Goal: Information Seeking & Learning: Learn about a topic

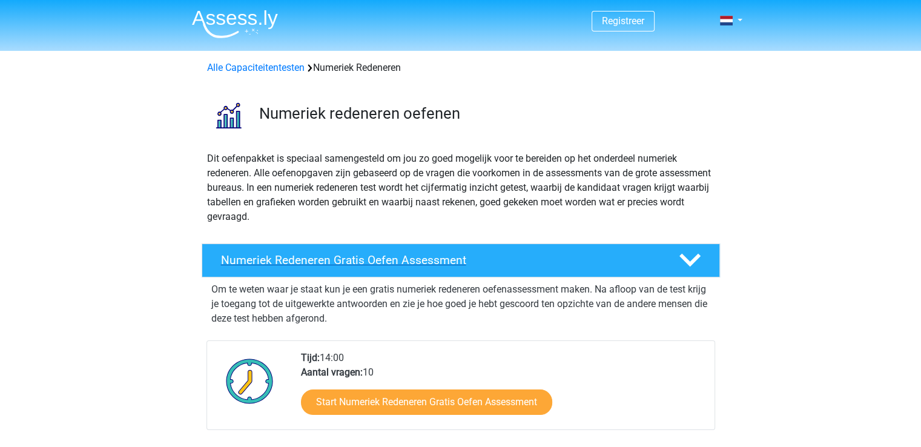
click at [434, 269] on div "Numeriek Redeneren Gratis Oefen Assessment" at bounding box center [461, 260] width 518 height 34
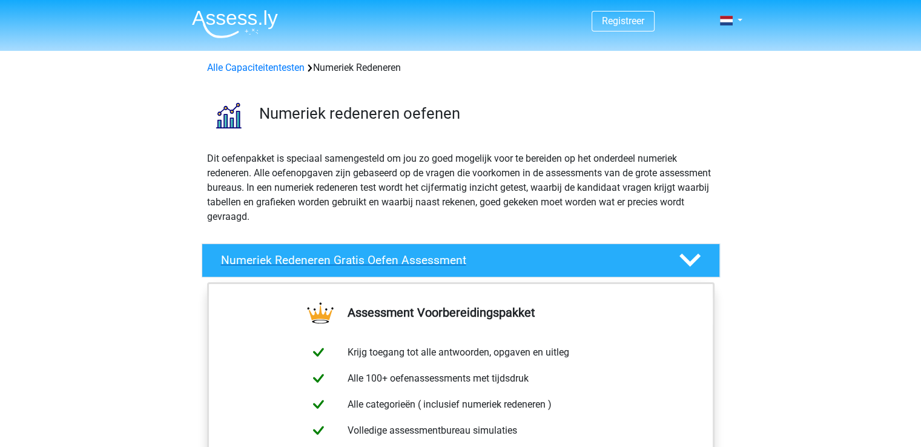
click at [435, 269] on div "Numeriek Redeneren Gratis Oefen Assessment" at bounding box center [461, 260] width 518 height 34
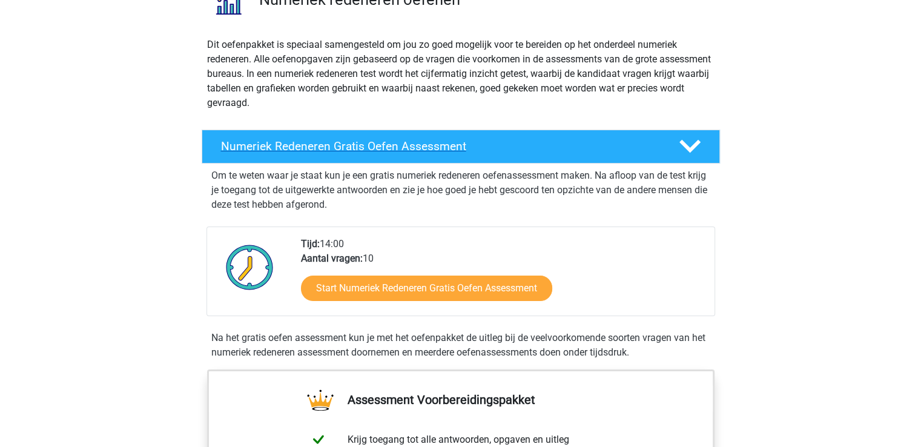
scroll to position [121, 0]
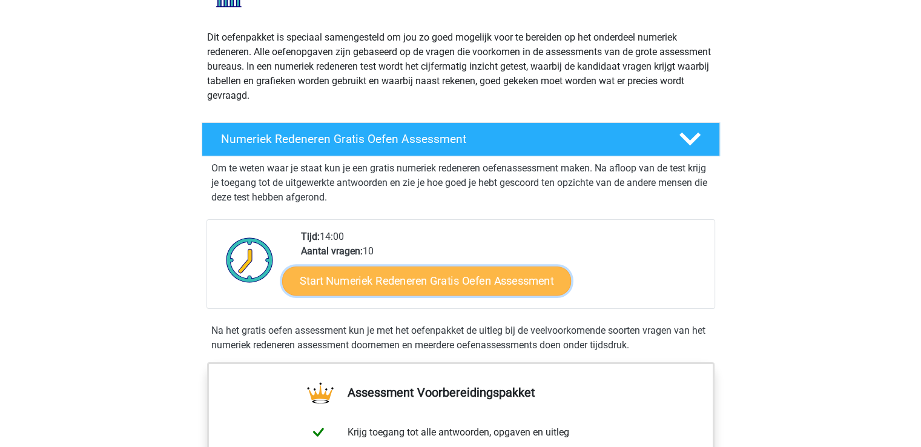
click at [446, 283] on link "Start Numeriek Redeneren Gratis Oefen Assessment" at bounding box center [426, 280] width 289 height 29
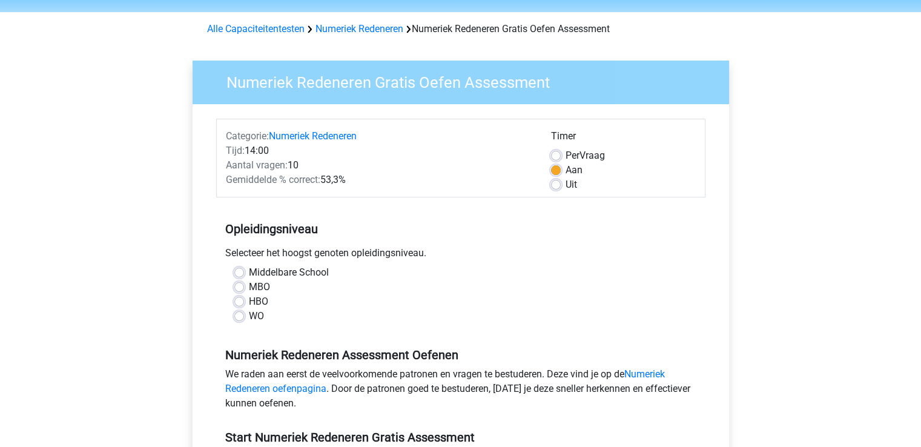
scroll to position [61, 0]
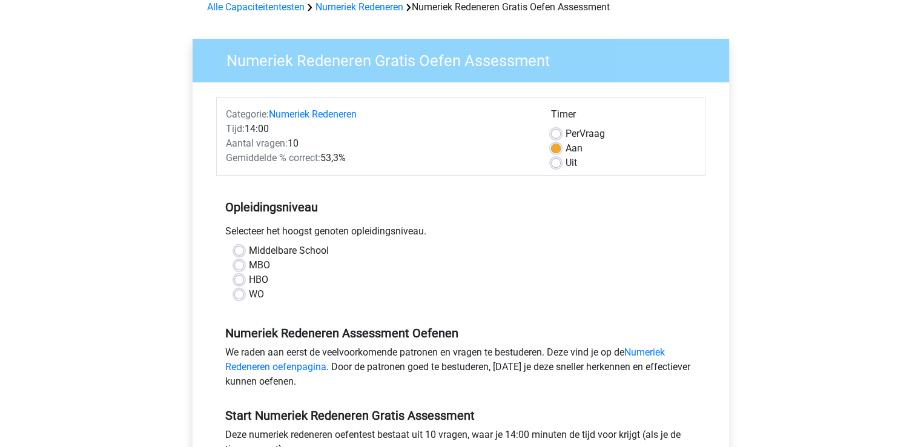
click at [249, 249] on label "Middelbare School" at bounding box center [289, 250] width 80 height 15
click at [240, 249] on input "Middelbare School" at bounding box center [239, 249] width 10 height 12
radio input "true"
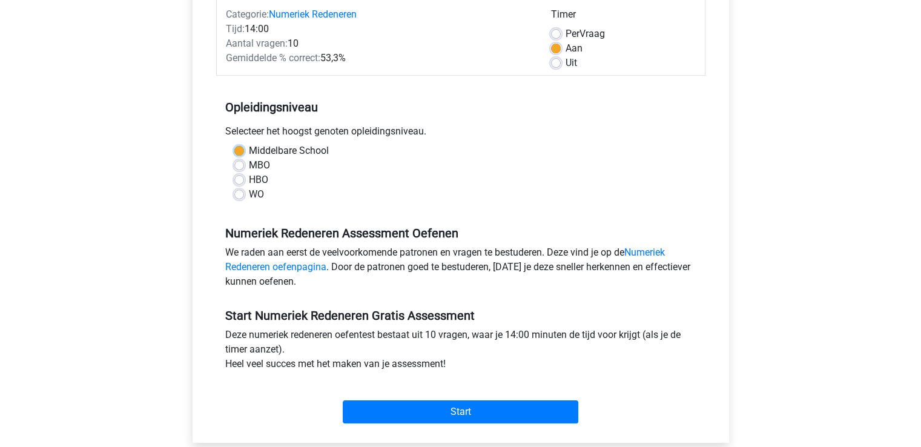
scroll to position [182, 0]
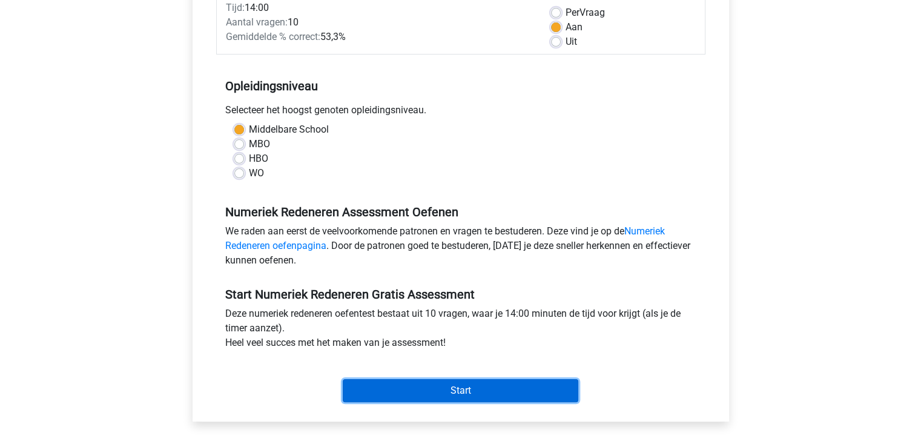
click at [495, 388] on input "Start" at bounding box center [461, 390] width 236 height 23
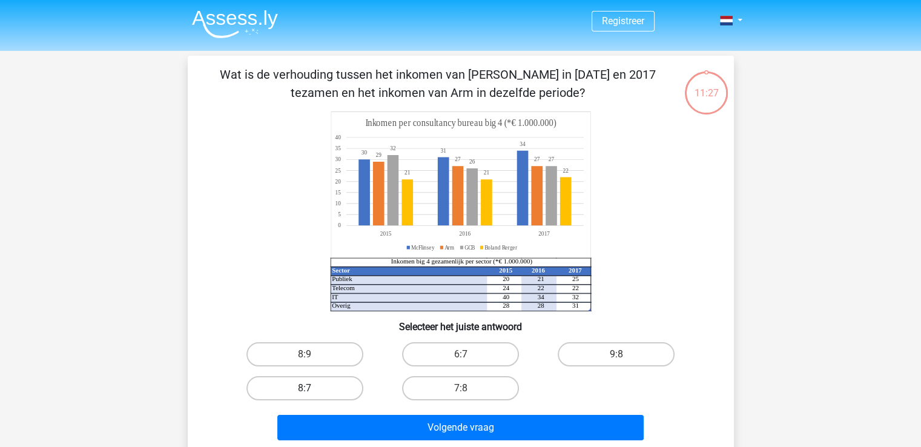
click at [299, 381] on label "8:7" at bounding box center [304, 388] width 117 height 24
click at [305, 388] on input "8:7" at bounding box center [309, 392] width 8 height 8
radio input "true"
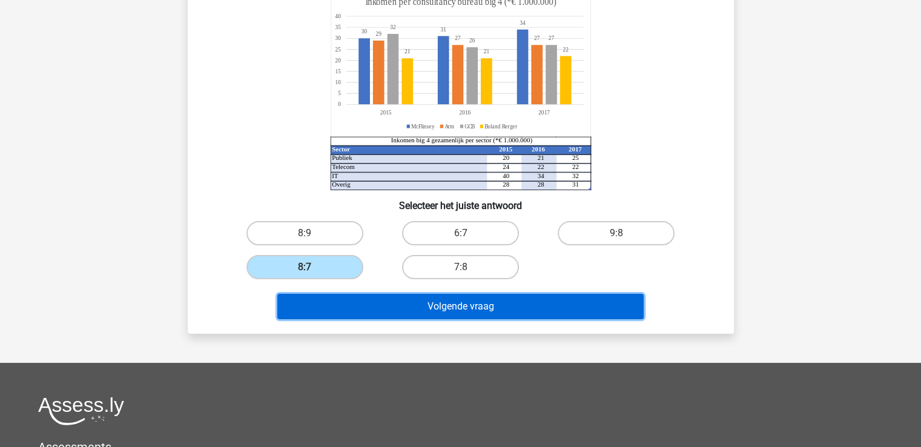
click at [448, 312] on button "Volgende vraag" at bounding box center [460, 306] width 366 height 25
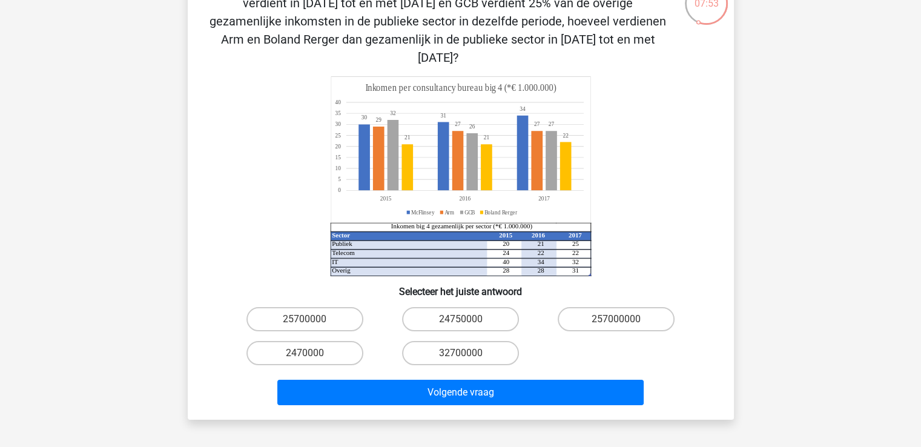
scroll to position [182, 0]
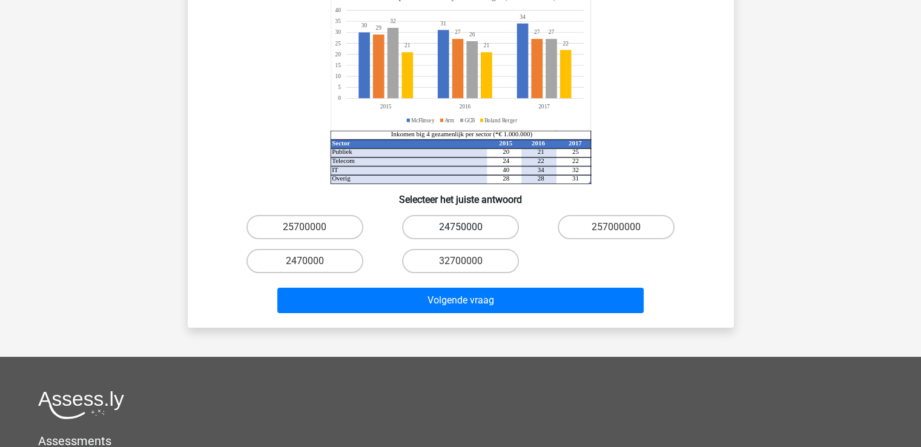
click at [476, 215] on label "24750000" at bounding box center [460, 227] width 117 height 24
click at [468, 227] on input "24750000" at bounding box center [464, 231] width 8 height 8
radio input "true"
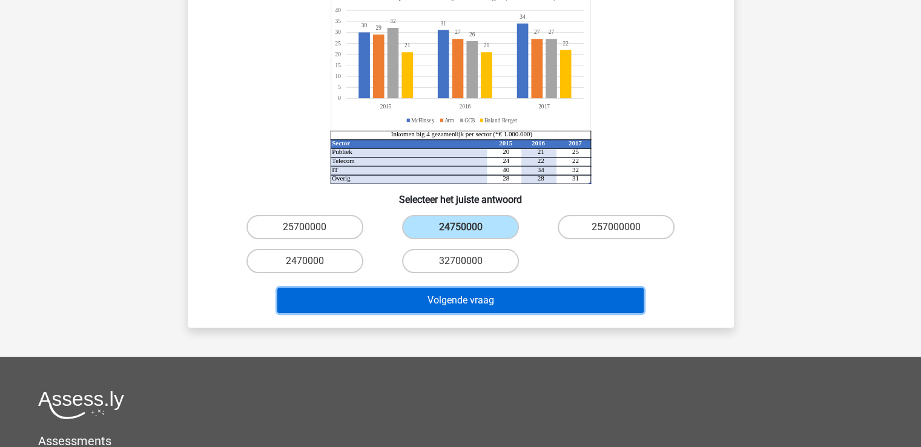
click at [440, 291] on button "Volgende vraag" at bounding box center [460, 300] width 366 height 25
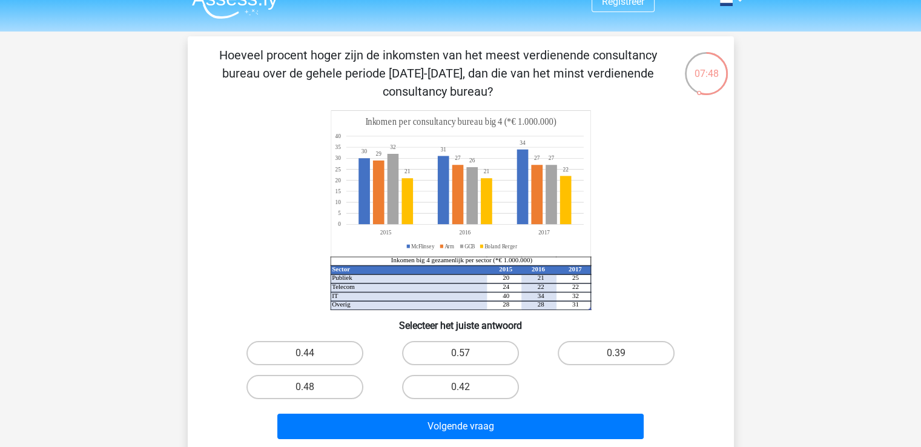
scroll to position [0, 0]
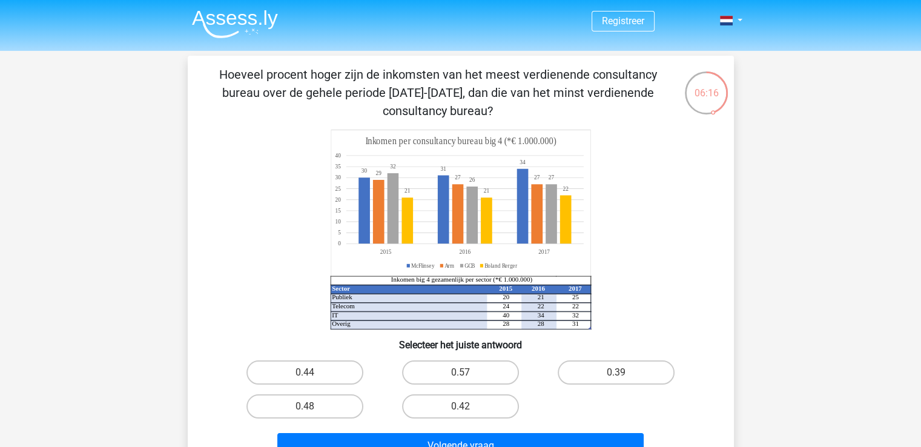
click at [419, 276] on icon at bounding box center [460, 276] width 261 height 1
click at [326, 396] on label "0.48" at bounding box center [304, 406] width 117 height 24
click at [312, 406] on input "0.48" at bounding box center [309, 410] width 8 height 8
radio input "true"
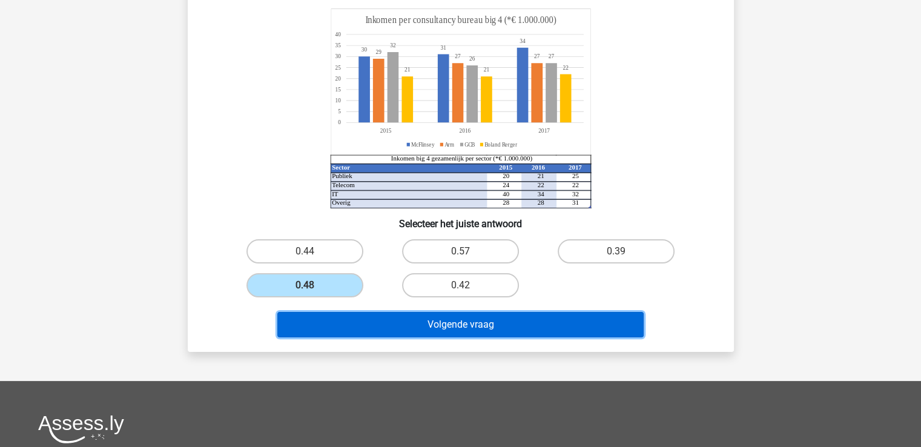
click at [467, 325] on button "Volgende vraag" at bounding box center [460, 324] width 366 height 25
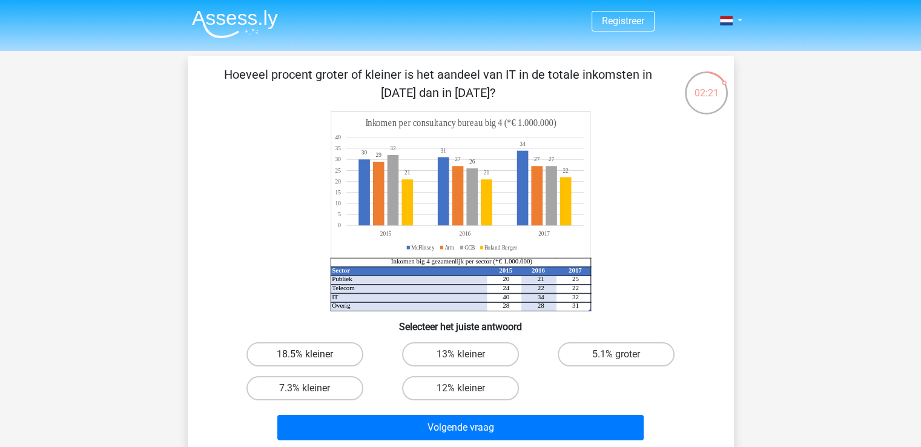
click at [319, 361] on label "18.5% kleiner" at bounding box center [304, 354] width 117 height 24
click at [312, 361] on input "18.5% kleiner" at bounding box center [309, 358] width 8 height 8
radio input "true"
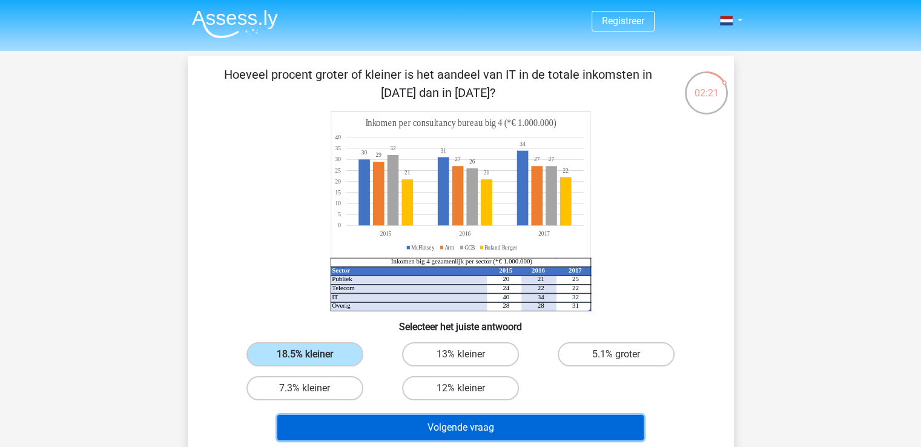
click at [421, 423] on button "Volgende vraag" at bounding box center [460, 427] width 366 height 25
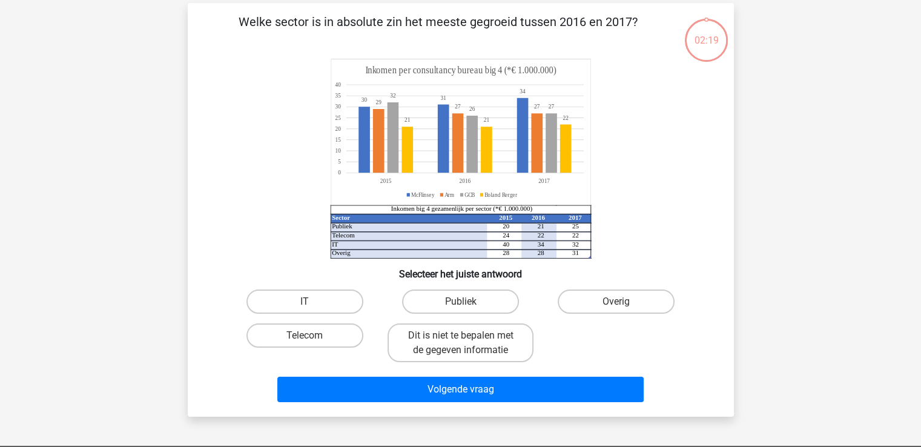
scroll to position [56, 0]
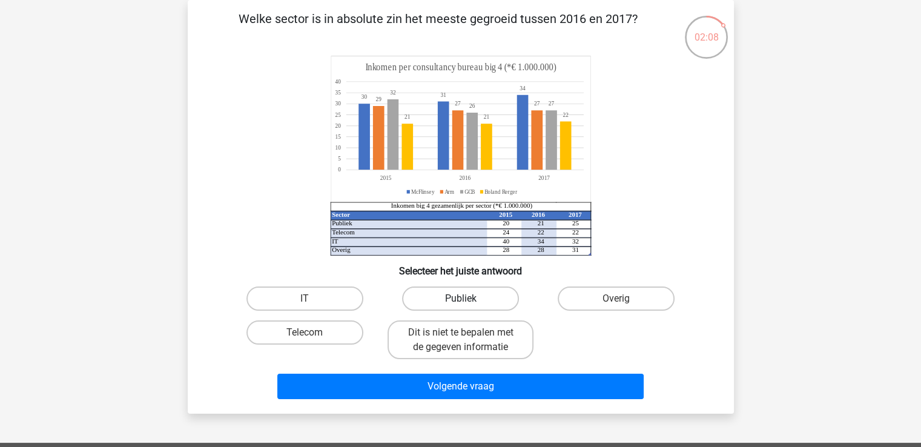
click at [482, 305] on label "Publiek" at bounding box center [460, 298] width 117 height 24
click at [468, 305] on input "Publiek" at bounding box center [464, 303] width 8 height 8
radio input "true"
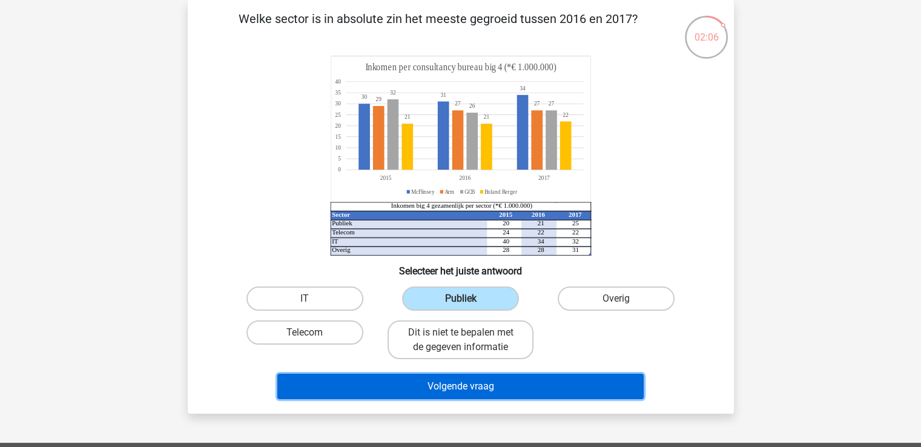
click at [532, 386] on button "Volgende vraag" at bounding box center [460, 386] width 366 height 25
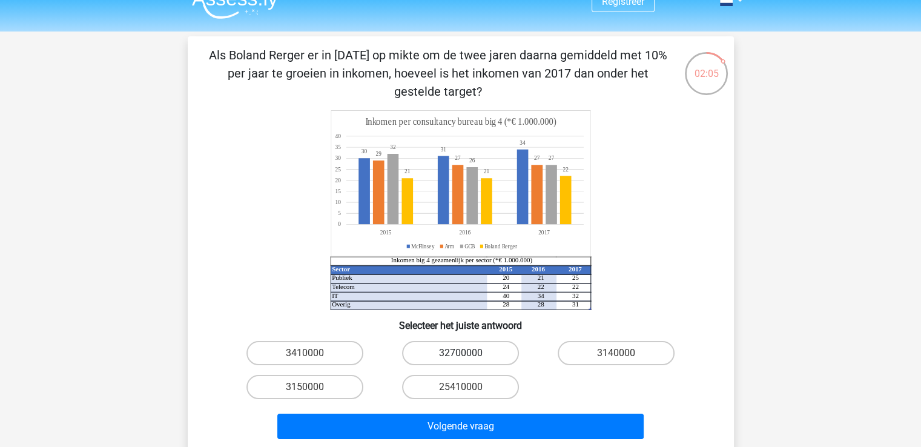
scroll to position [0, 0]
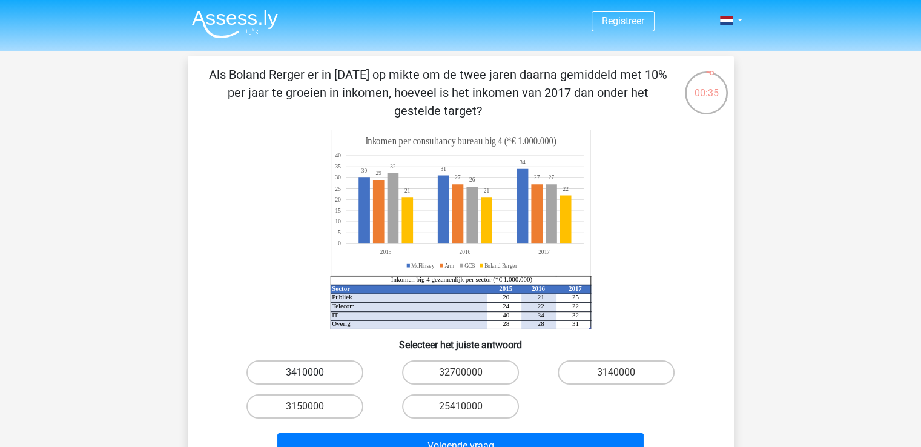
click at [325, 379] on label "3410000" at bounding box center [304, 372] width 117 height 24
click at [312, 379] on input "3410000" at bounding box center [309, 376] width 8 height 8
radio input "true"
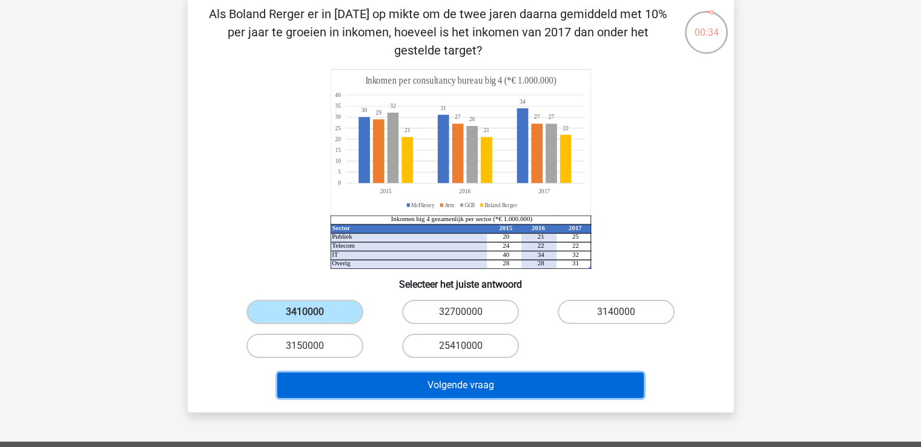
click at [380, 378] on button "Volgende vraag" at bounding box center [460, 384] width 366 height 25
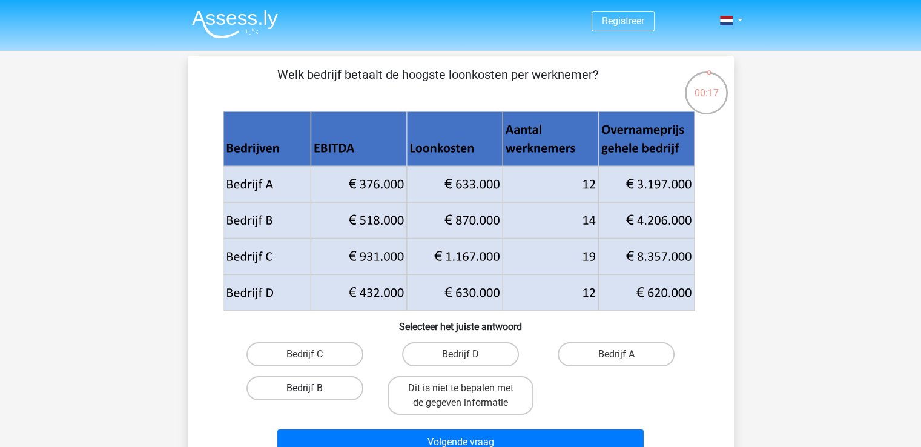
click at [334, 393] on label "Bedrijf B" at bounding box center [304, 388] width 117 height 24
click at [312, 393] on input "Bedrijf B" at bounding box center [309, 392] width 8 height 8
radio input "true"
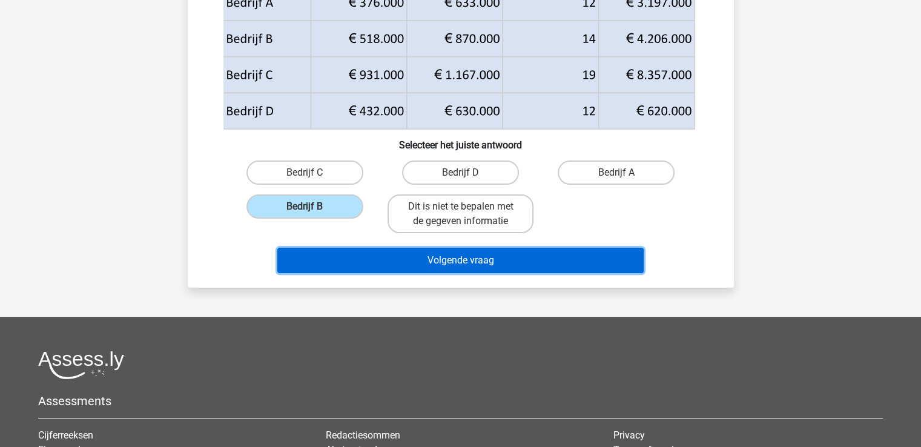
click at [487, 268] on button "Volgende vraag" at bounding box center [460, 260] width 366 height 25
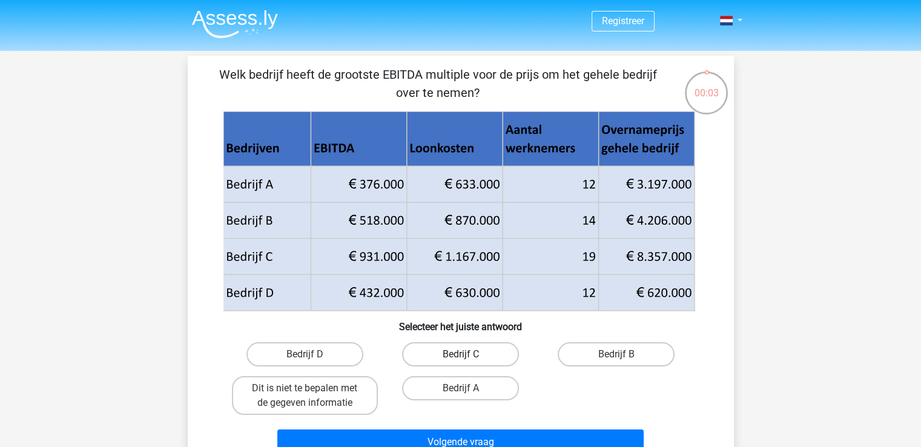
click at [506, 358] on label "Bedrijf C" at bounding box center [460, 354] width 117 height 24
click at [468, 358] on input "Bedrijf C" at bounding box center [464, 358] width 8 height 8
radio input "true"
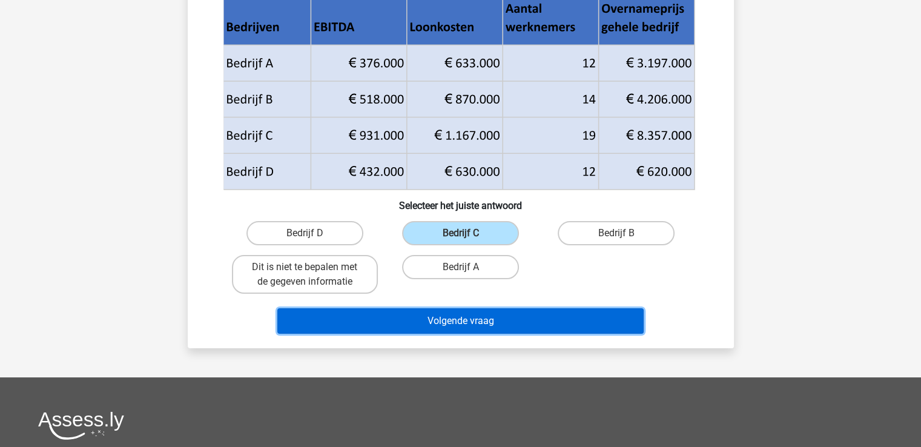
click at [528, 313] on button "Volgende vraag" at bounding box center [460, 320] width 366 height 25
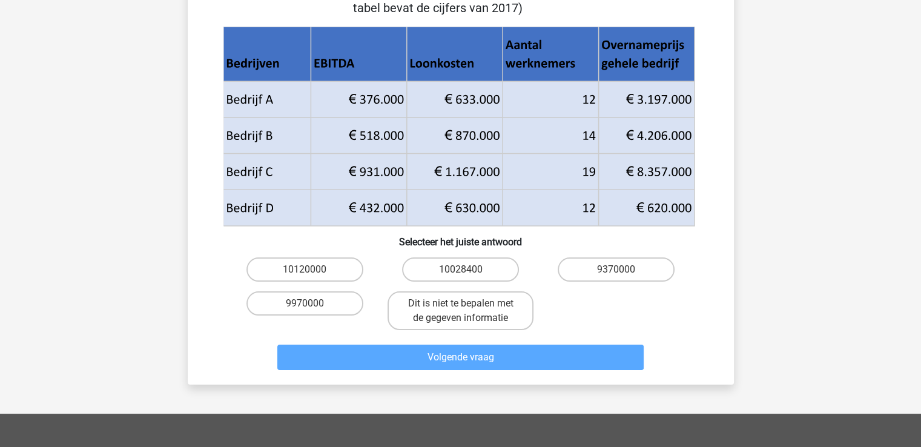
scroll to position [79, 0]
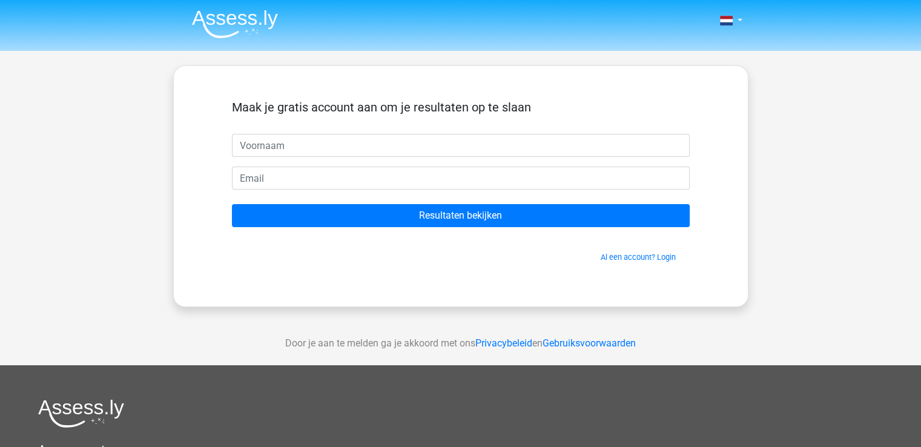
click at [498, 160] on form "Maak je gratis account aan om je resultaten op te slaan Resultaten bekijken Al …" at bounding box center [461, 181] width 458 height 163
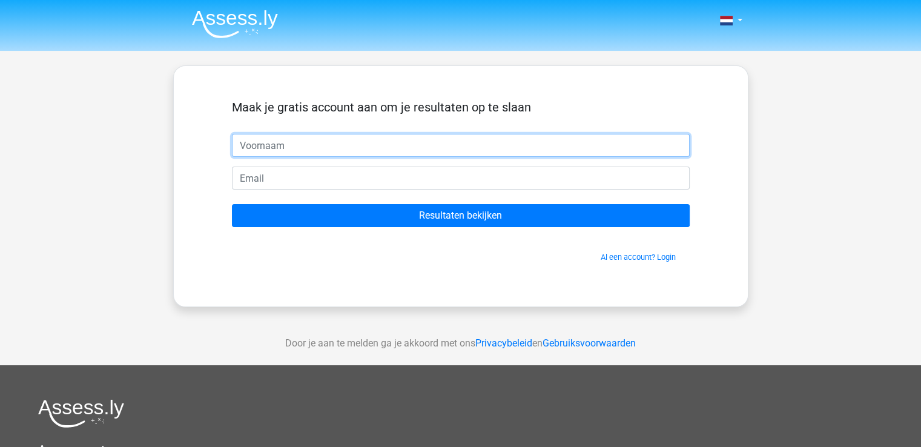
click at [474, 151] on input "text" at bounding box center [461, 145] width 458 height 23
click at [473, 151] on input "text" at bounding box center [461, 145] width 458 height 23
type input "[PERSON_NAME]"
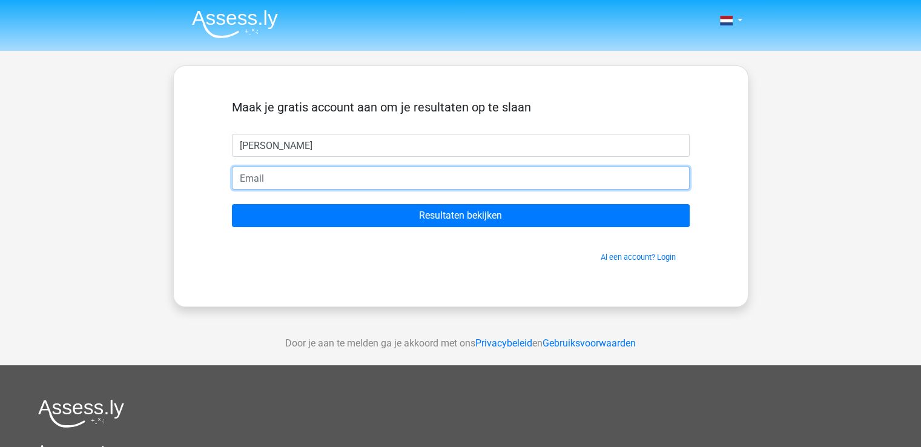
click at [455, 178] on input "email" at bounding box center [461, 178] width 458 height 23
type input "[EMAIL_ADDRESS][DOMAIN_NAME]"
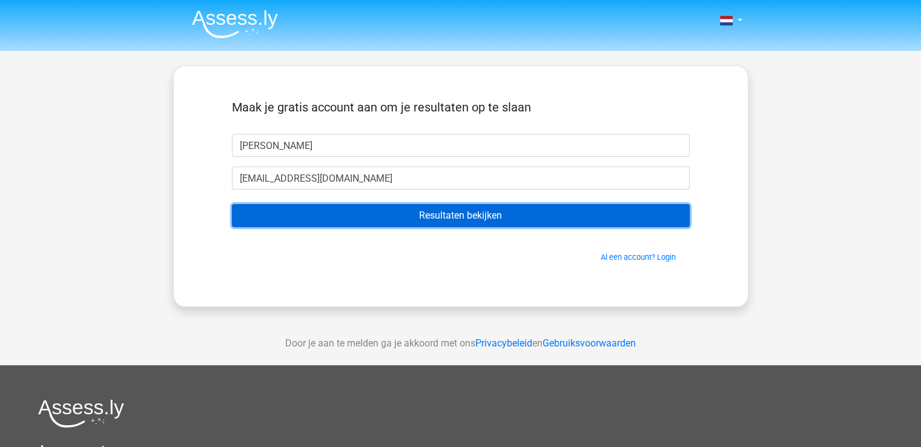
click at [368, 209] on input "Resultaten bekijken" at bounding box center [461, 215] width 458 height 23
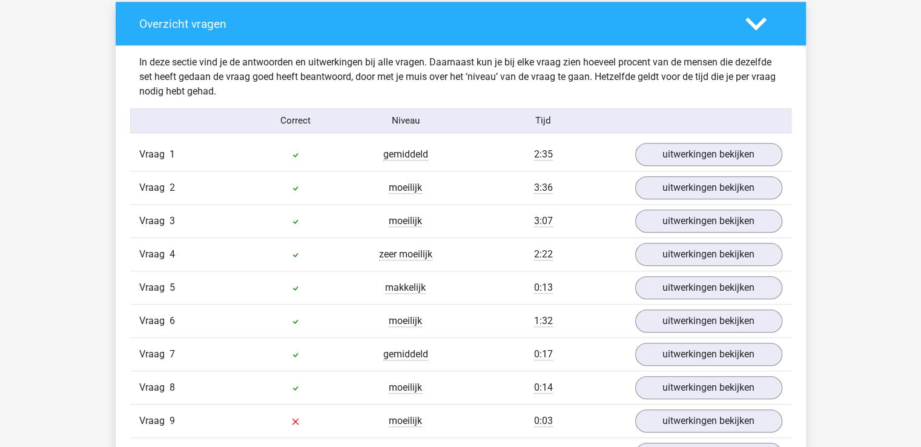
scroll to position [908, 0]
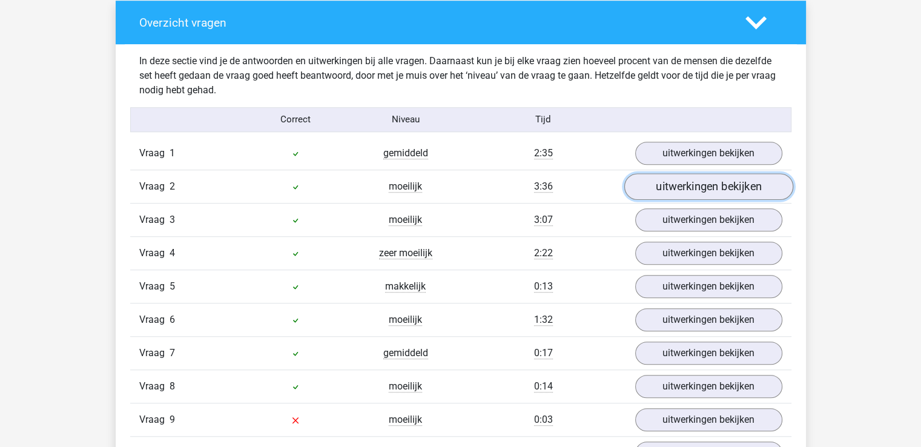
click at [658, 182] on link "uitwerkingen bekijken" at bounding box center [708, 186] width 169 height 27
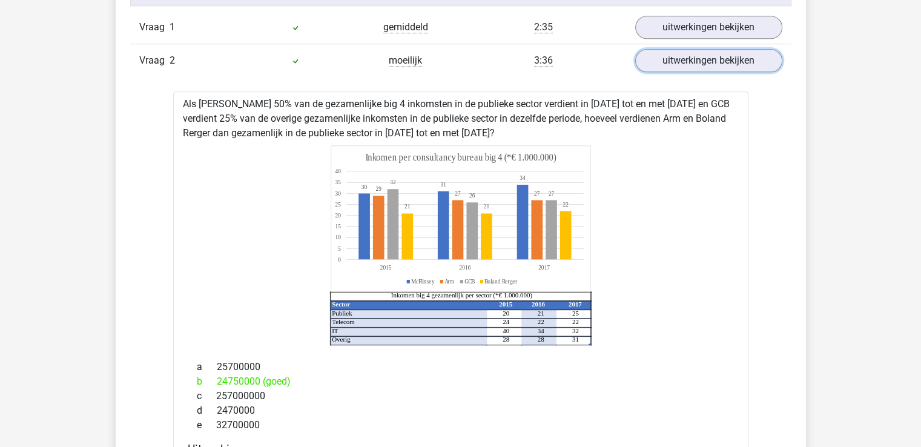
scroll to position [969, 0]
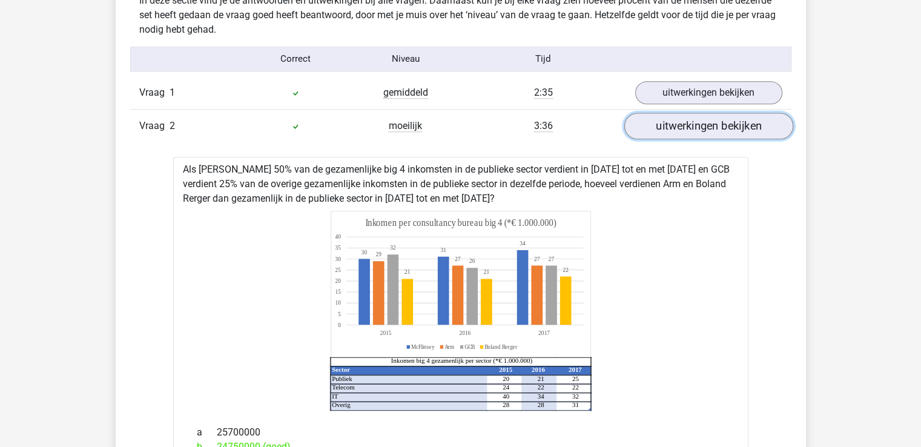
click at [697, 130] on link "uitwerkingen bekijken" at bounding box center [708, 126] width 169 height 27
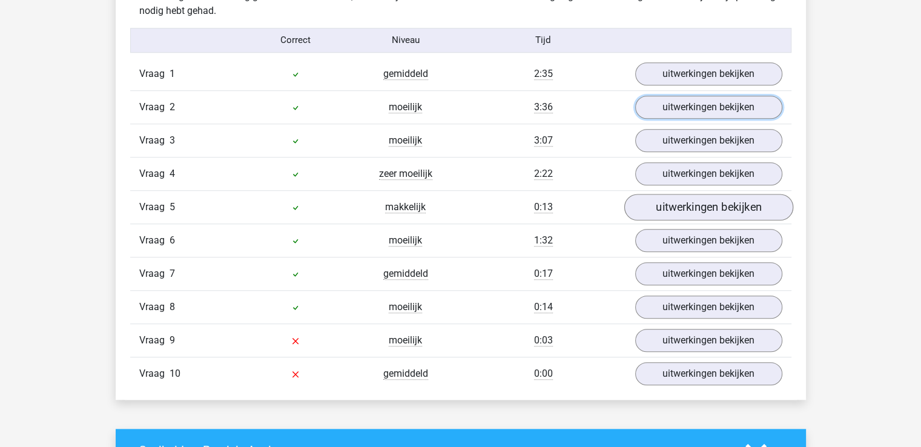
scroll to position [1090, 0]
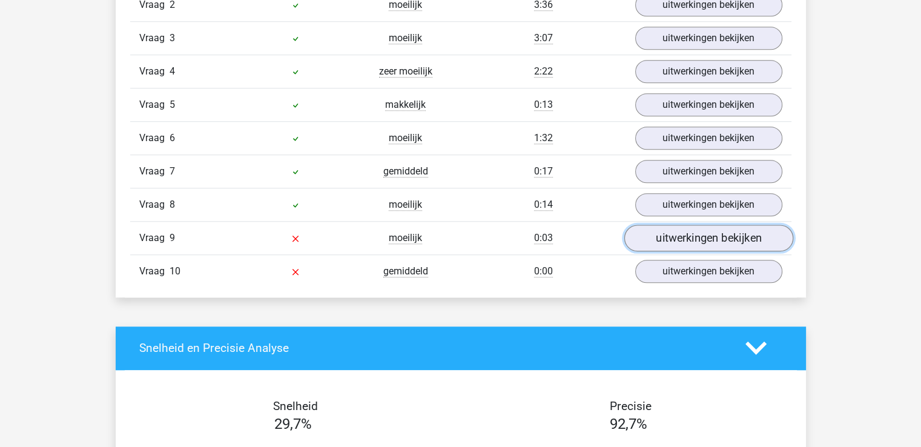
click at [675, 229] on link "uitwerkingen bekijken" at bounding box center [708, 238] width 169 height 27
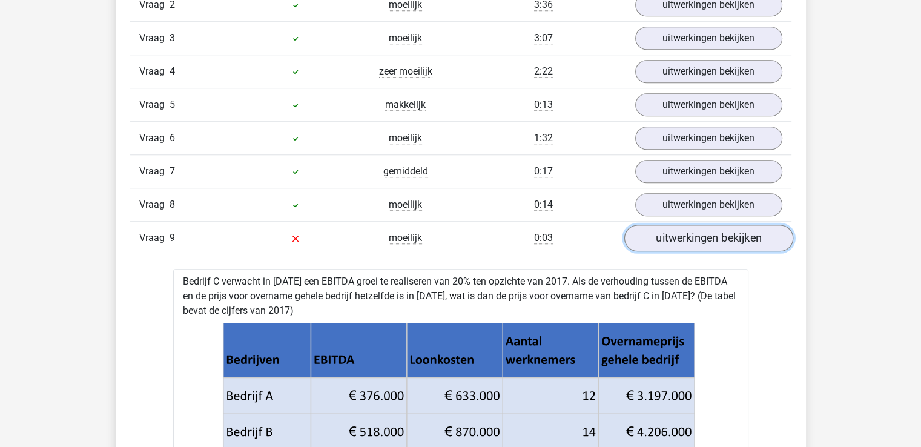
click at [675, 229] on link "uitwerkingen bekijken" at bounding box center [708, 238] width 169 height 27
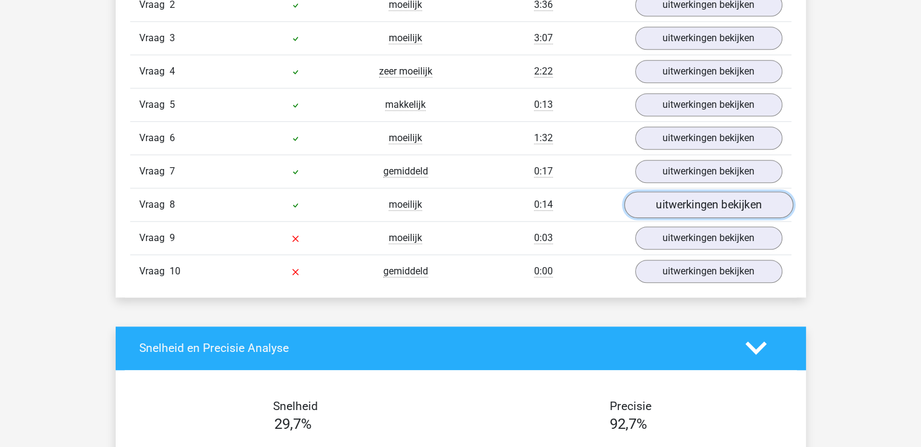
click at [681, 194] on link "uitwerkingen bekijken" at bounding box center [708, 204] width 169 height 27
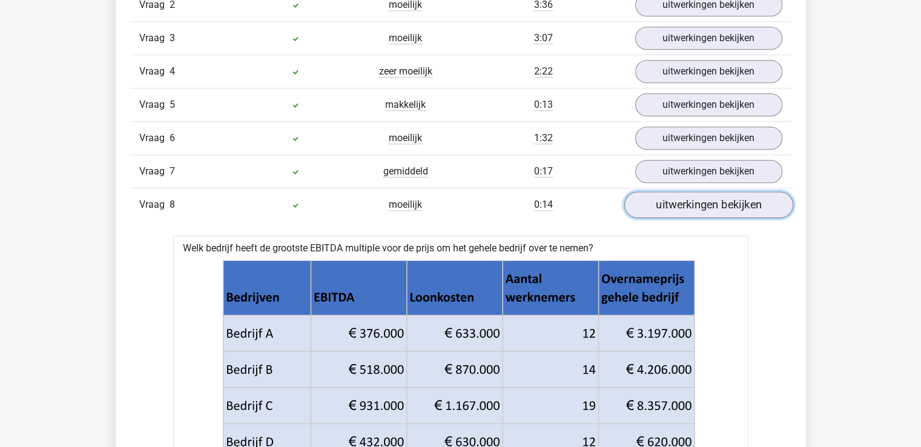
click at [681, 196] on link "uitwerkingen bekijken" at bounding box center [708, 204] width 169 height 27
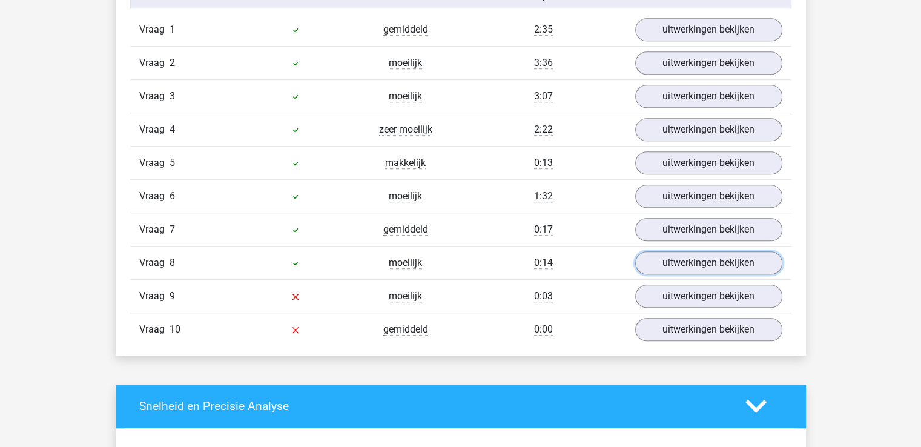
scroll to position [777, 0]
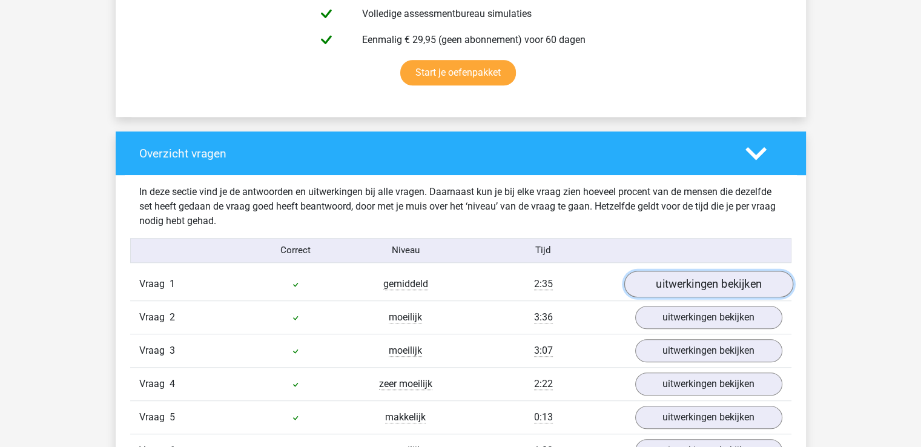
click at [658, 294] on link "uitwerkingen bekijken" at bounding box center [708, 284] width 169 height 27
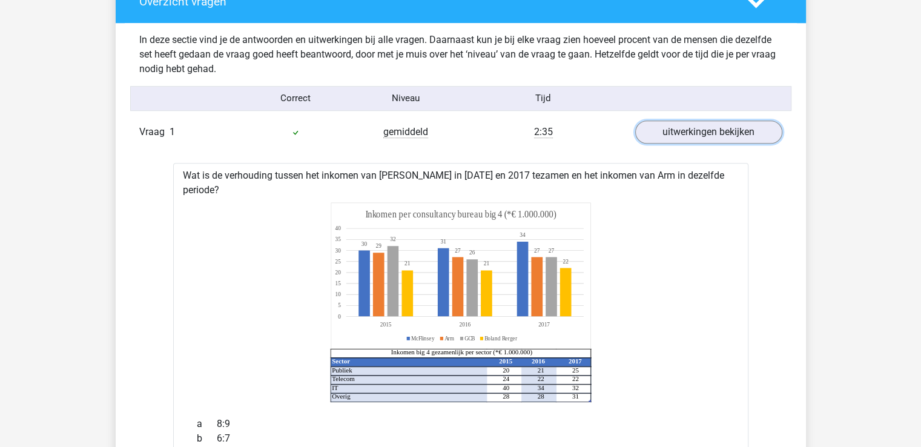
scroll to position [959, 0]
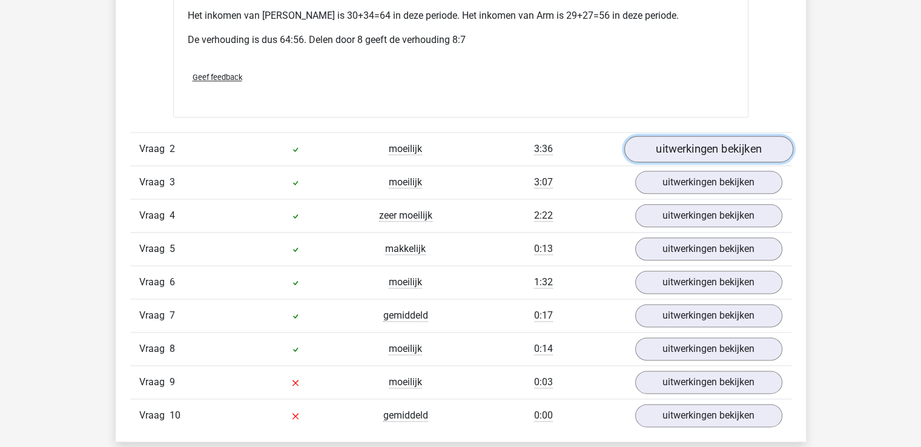
click at [680, 139] on link "uitwerkingen bekijken" at bounding box center [708, 149] width 169 height 27
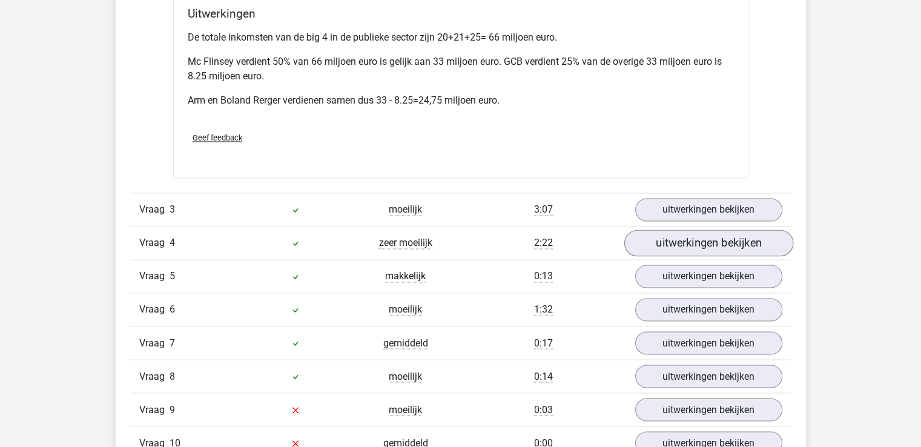
scroll to position [1989, 0]
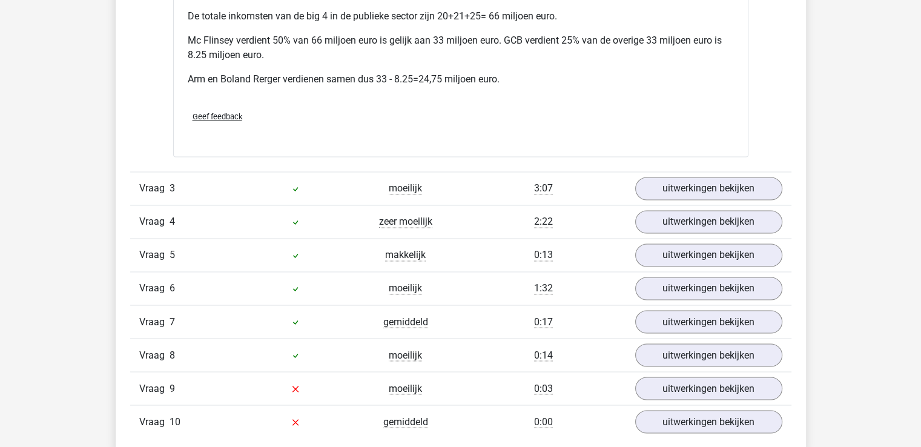
click at [688, 186] on div "Vraag 3 moeilijk 3:07 uitwerkingen bekijken" at bounding box center [460, 187] width 661 height 33
click at [693, 177] on link "uitwerkingen bekijken" at bounding box center [708, 189] width 169 height 27
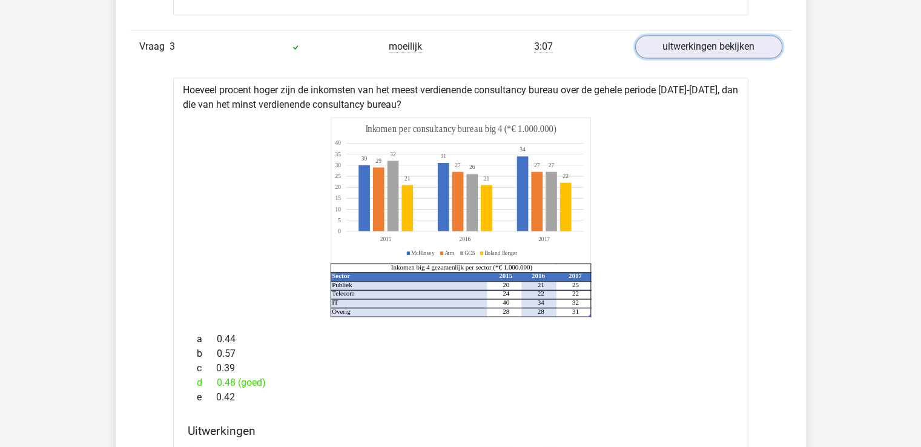
scroll to position [2110, 0]
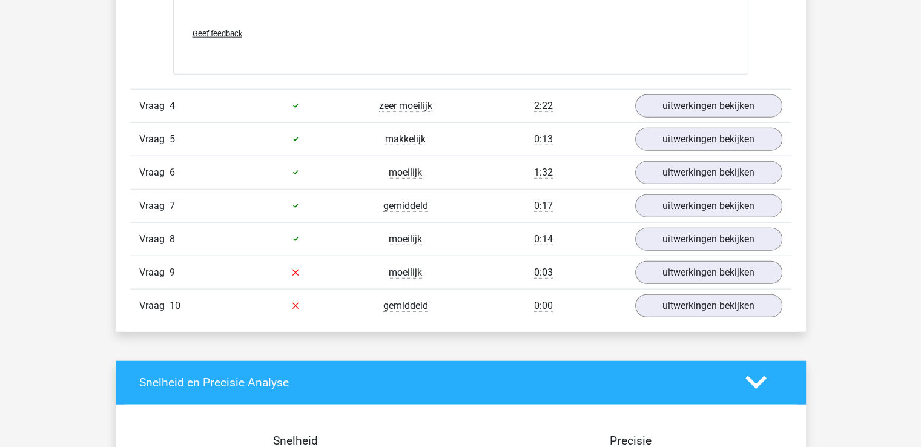
scroll to position [2897, 0]
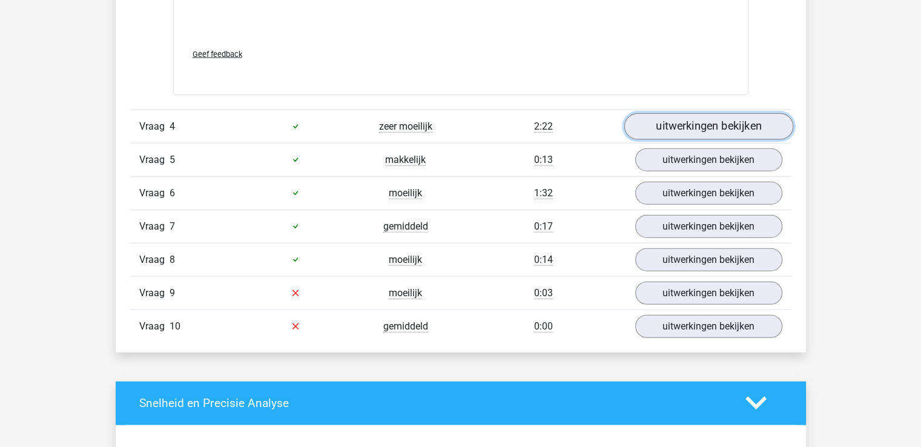
click at [664, 113] on link "uitwerkingen bekijken" at bounding box center [708, 126] width 169 height 27
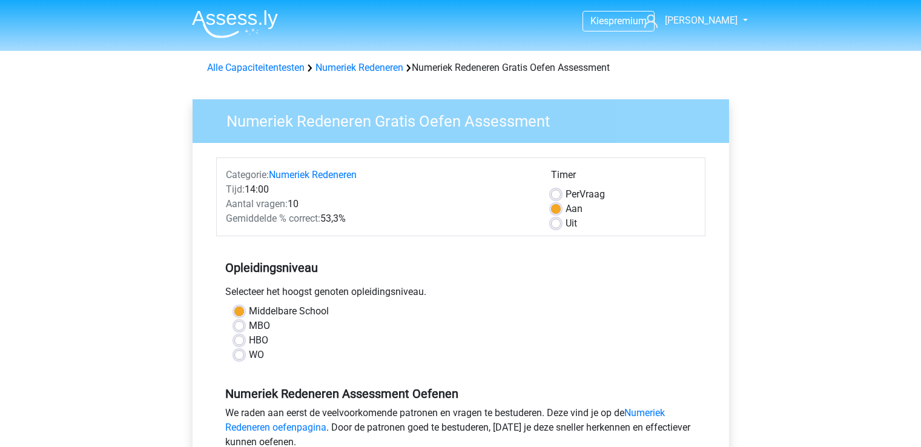
scroll to position [182, 0]
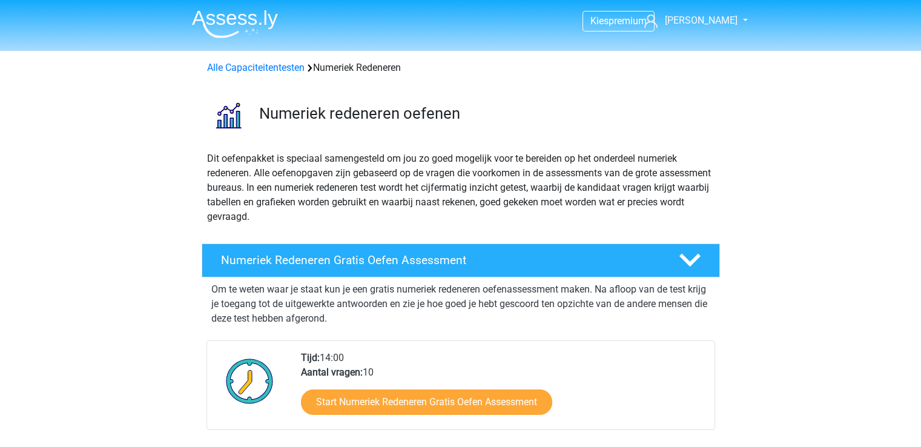
scroll to position [121, 0]
